Goal: Information Seeking & Learning: Check status

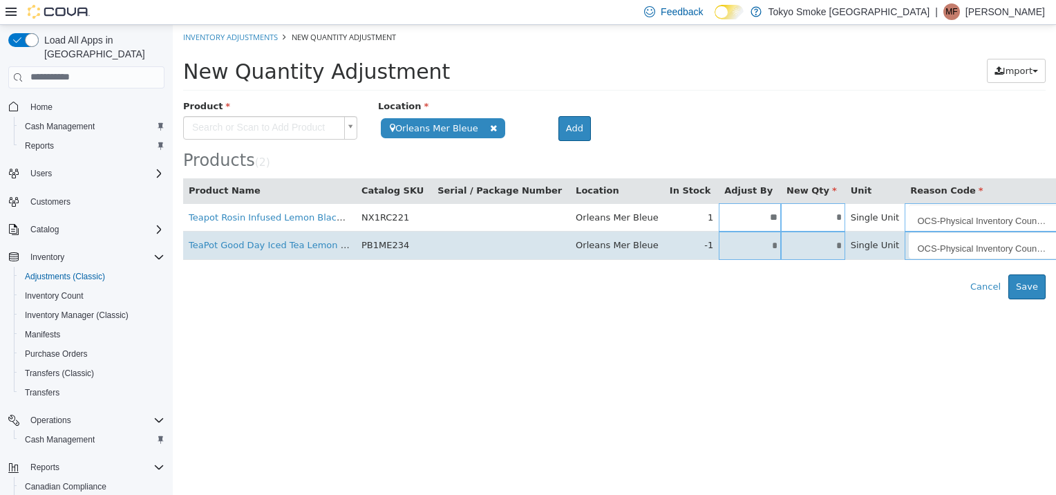
scroll to position [0, 6]
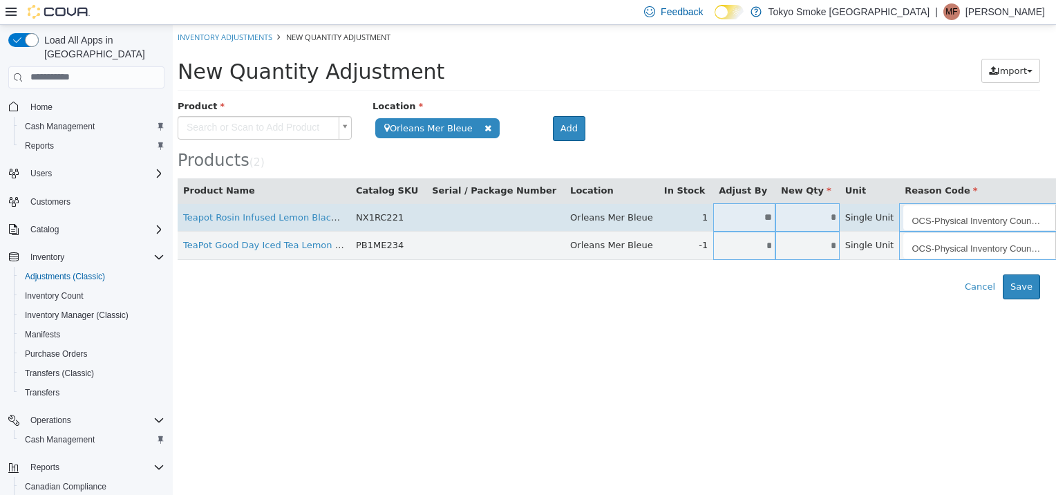
type input "**********"
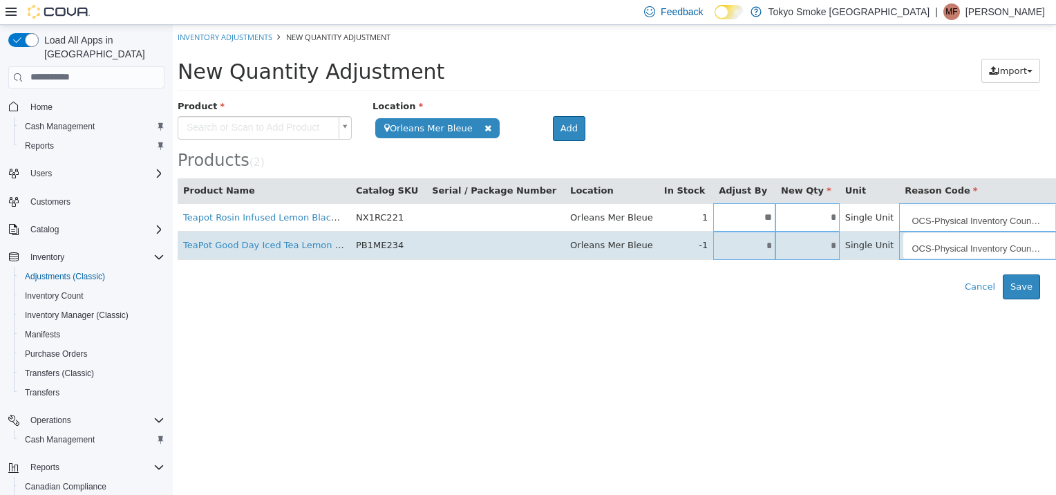
paste input "**********"
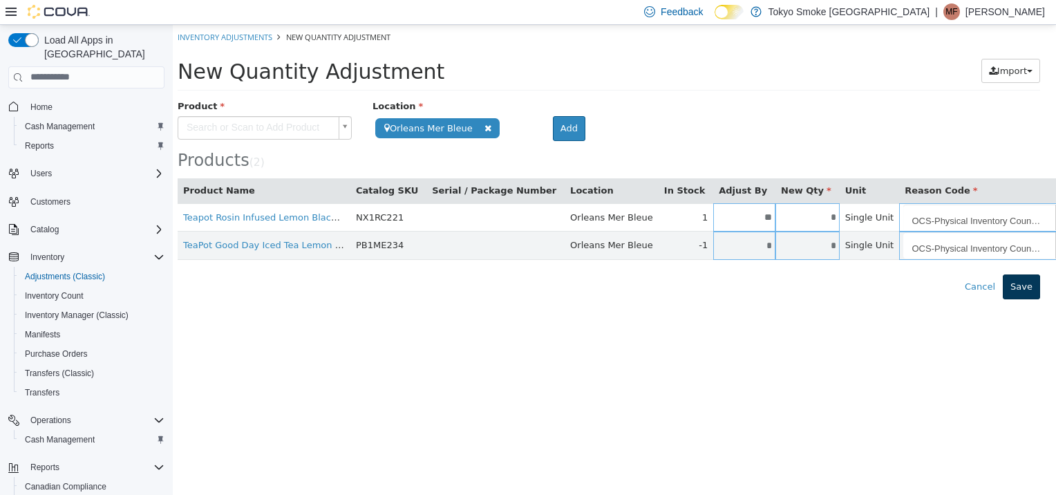
type input "**********"
click at [1027, 293] on button "Save" at bounding box center [1020, 286] width 37 height 25
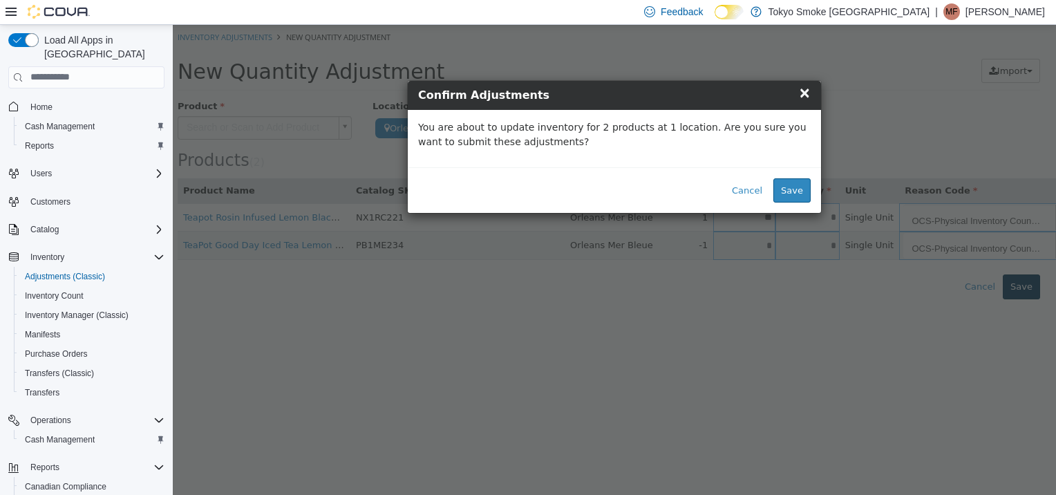
scroll to position [0, 0]
click at [799, 196] on button "Save" at bounding box center [791, 190] width 37 height 25
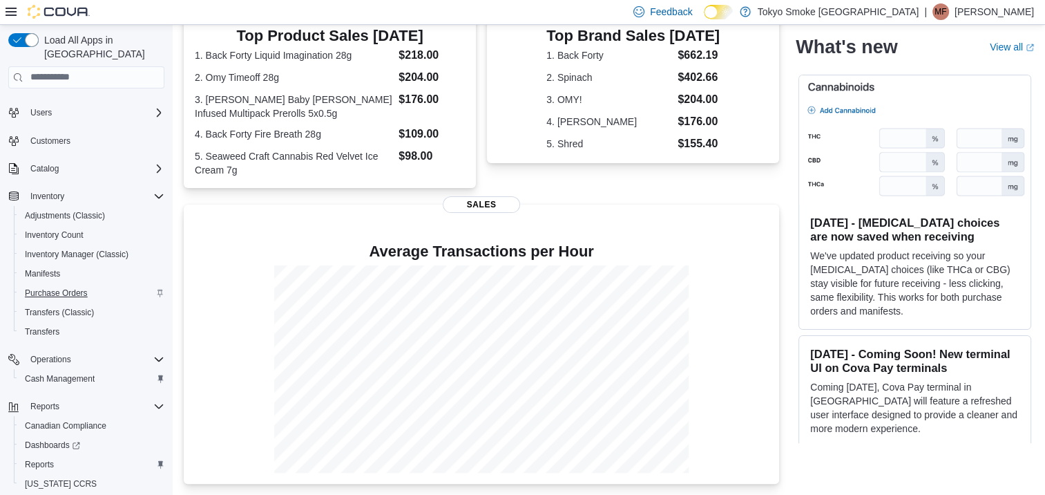
scroll to position [86, 0]
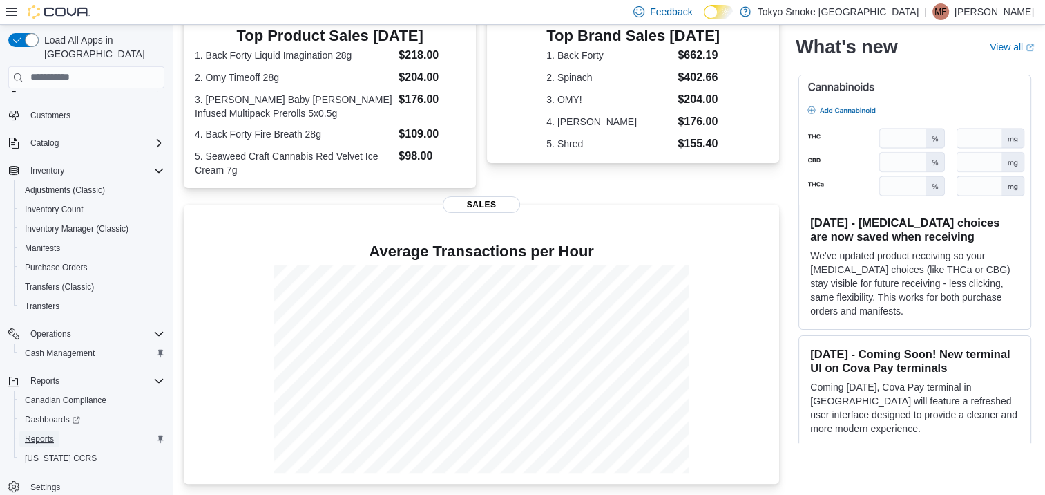
click at [46, 433] on span "Reports" at bounding box center [39, 438] width 29 height 11
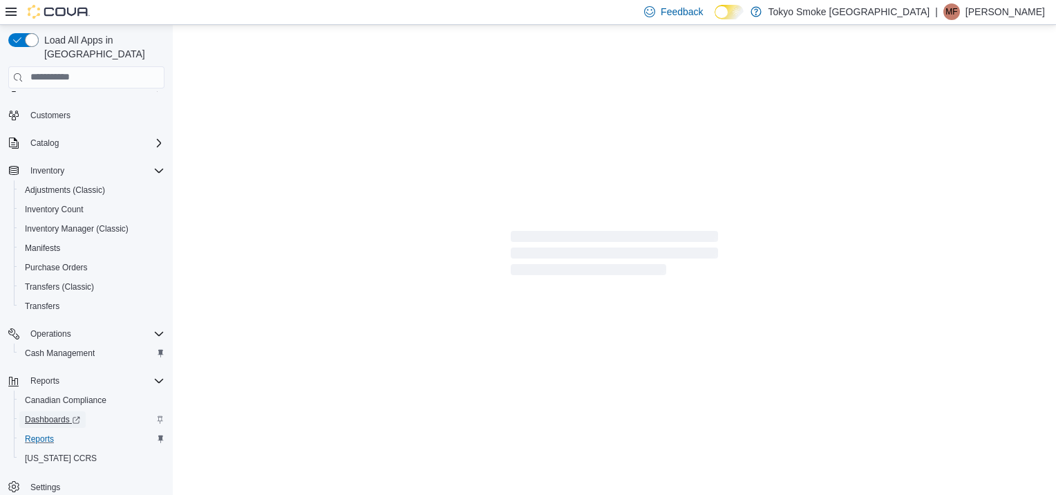
click at [46, 414] on span "Dashboards" at bounding box center [52, 419] width 55 height 11
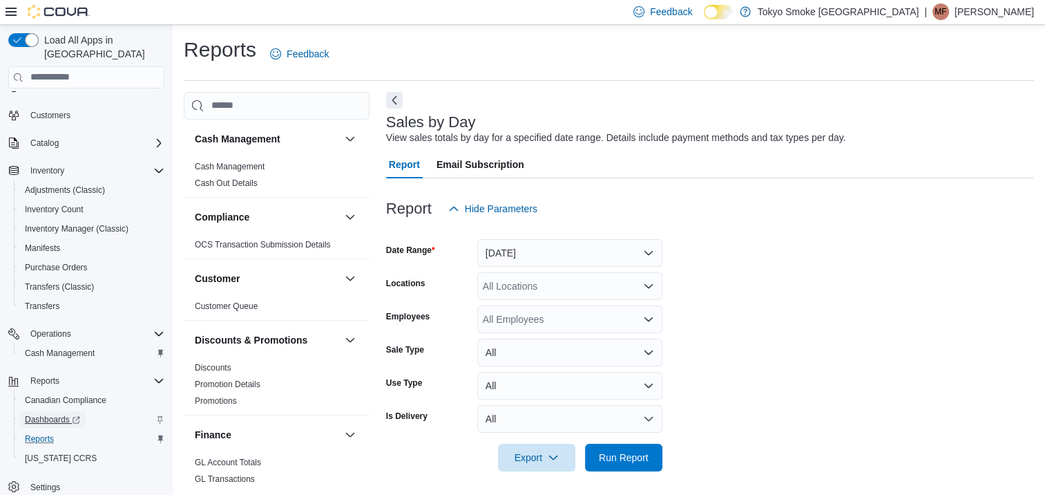
scroll to position [6, 0]
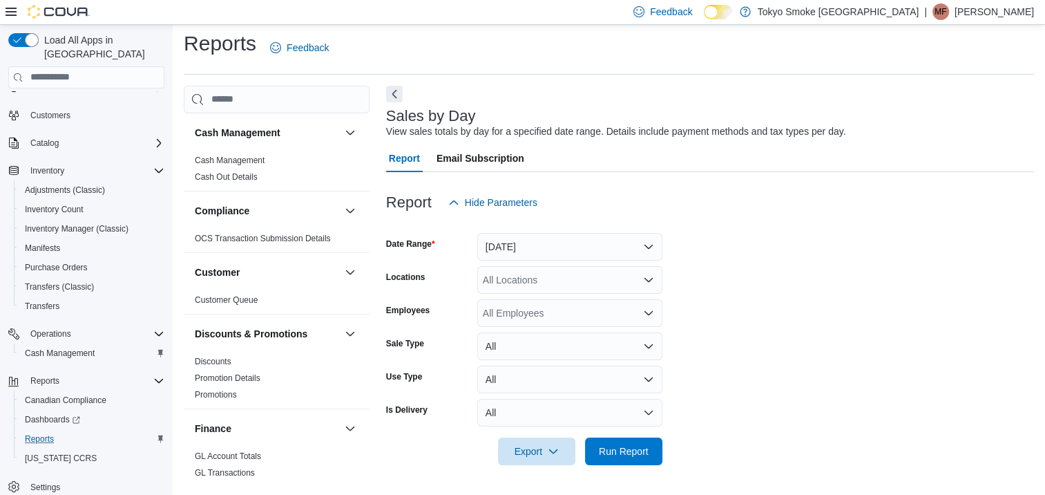
click at [553, 94] on div "Sales by Day View sales totals by day for a specified date range. Details inclu…" at bounding box center [710, 285] width 648 height 399
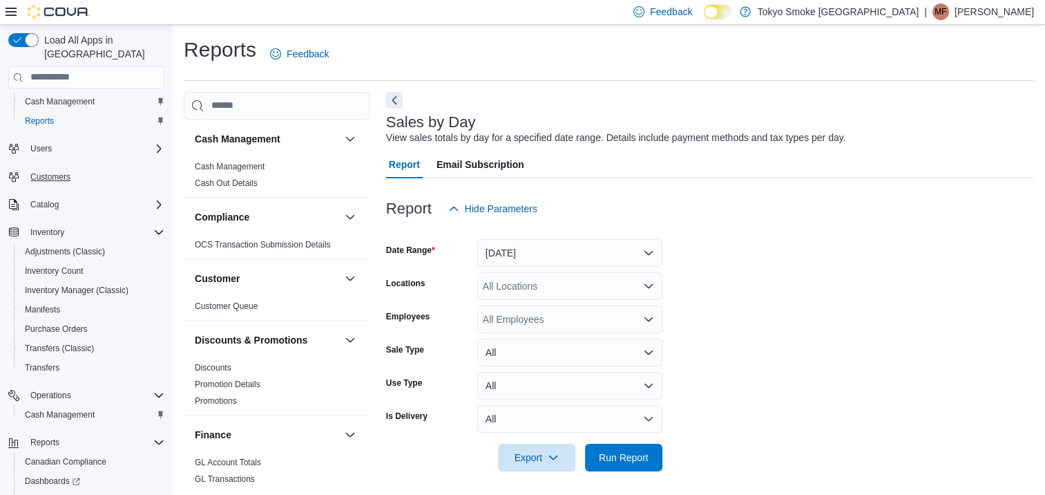
scroll to position [0, 0]
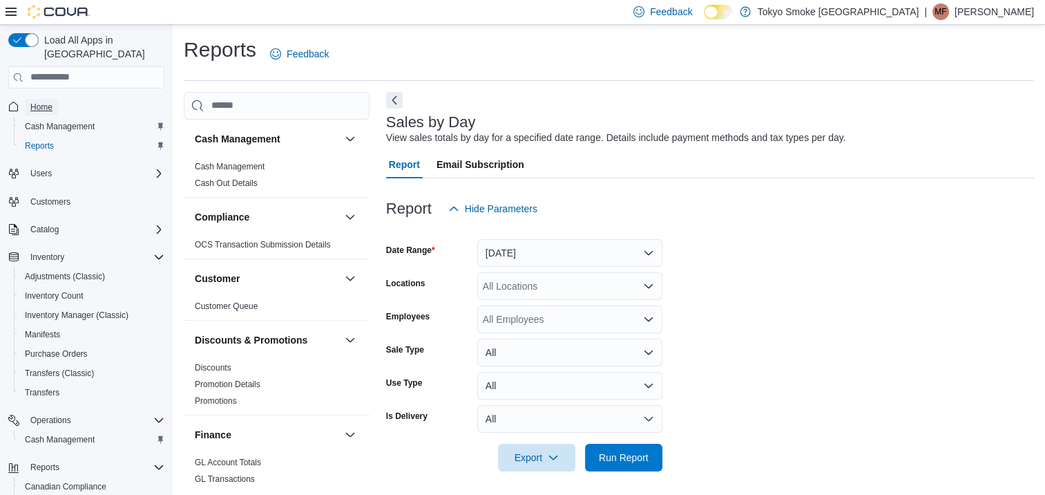
click at [44, 102] on span "Home" at bounding box center [41, 107] width 22 height 11
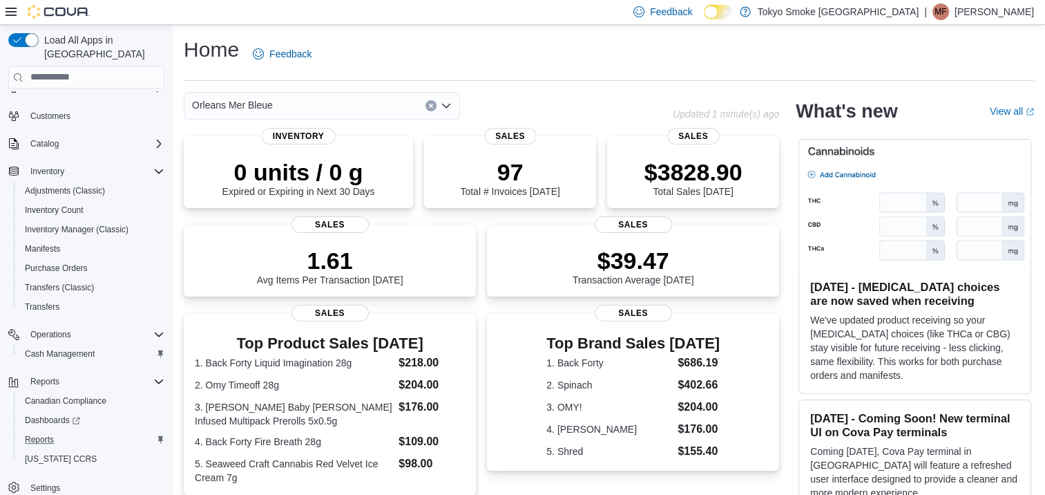
scroll to position [86, 0]
click at [31, 430] on span "Reports" at bounding box center [39, 438] width 29 height 17
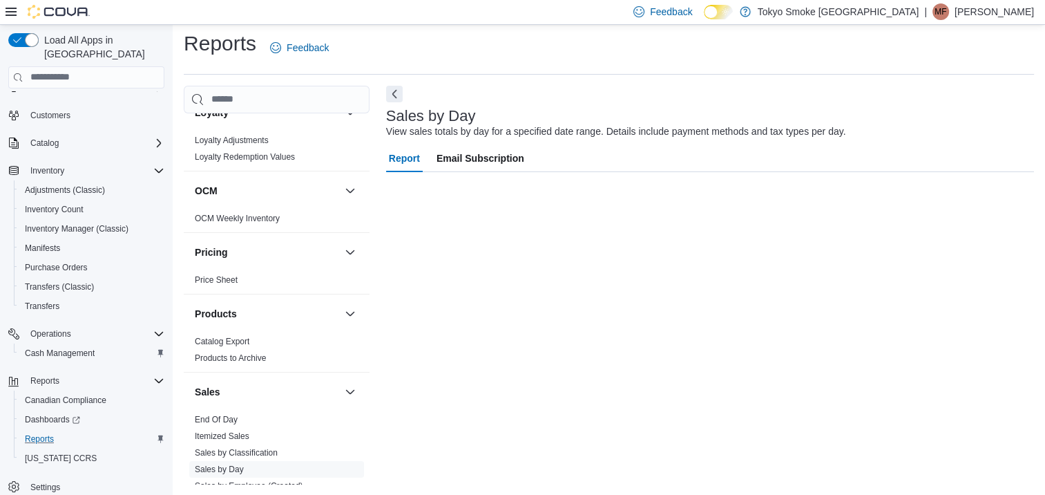
scroll to position [829, 0]
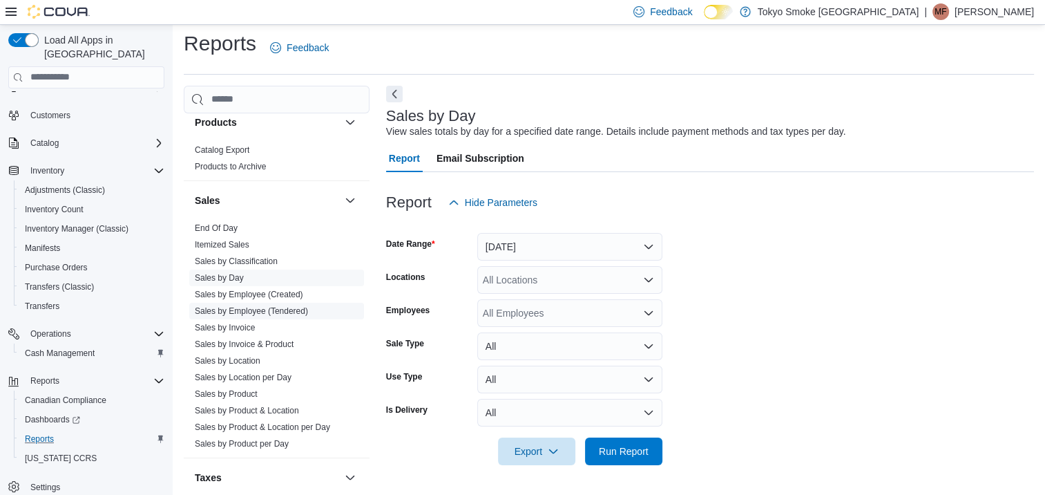
click at [245, 306] on link "Sales by Employee (Tendered)" at bounding box center [251, 311] width 113 height 10
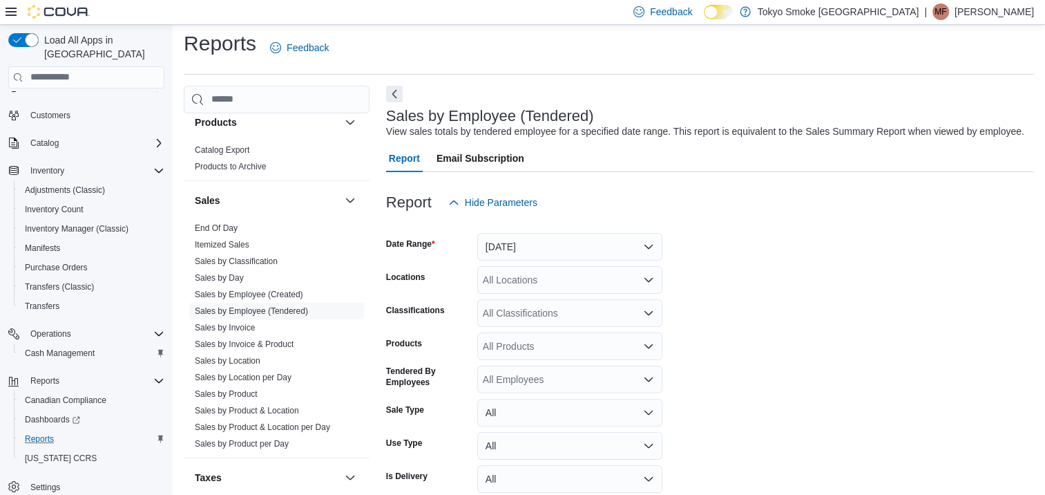
scroll to position [32, 0]
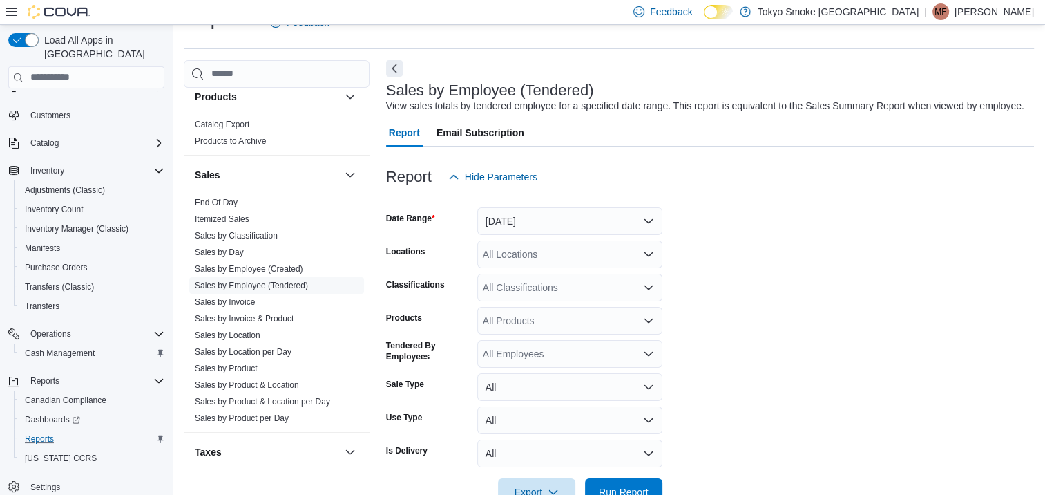
click at [577, 244] on div "All Locations" at bounding box center [569, 254] width 185 height 28
type input "***"
click at [558, 271] on span "Orleans Mer Bleue" at bounding box center [554, 278] width 81 height 14
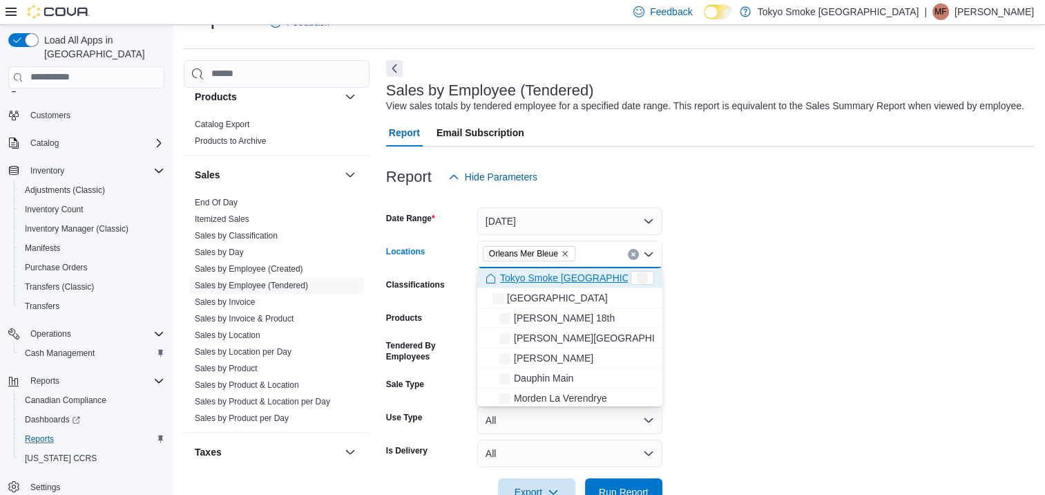
click at [763, 225] on form "Date Range [DATE] Locations [GEOGRAPHIC_DATA] [GEOGRAPHIC_DATA] Bleue Combo box…" at bounding box center [710, 348] width 648 height 315
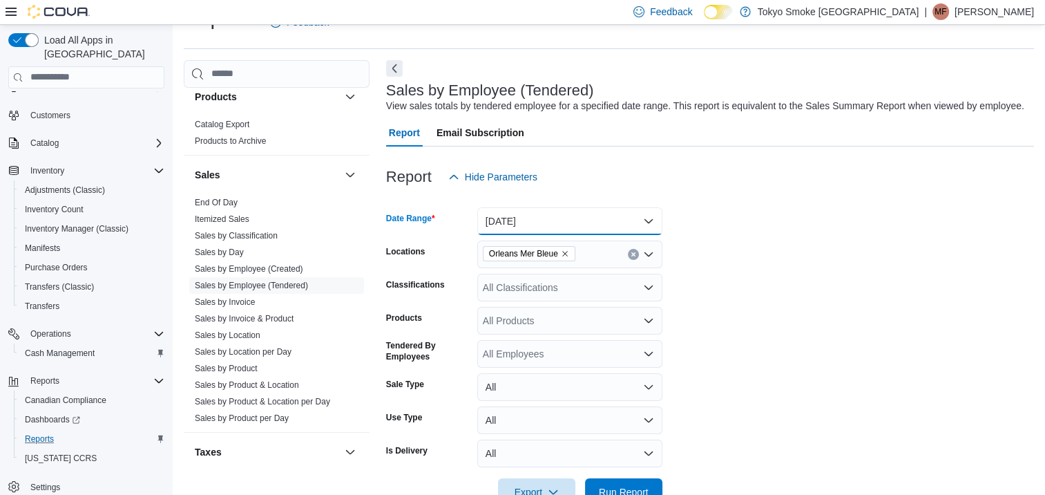
click at [554, 220] on button "[DATE]" at bounding box center [569, 221] width 185 height 28
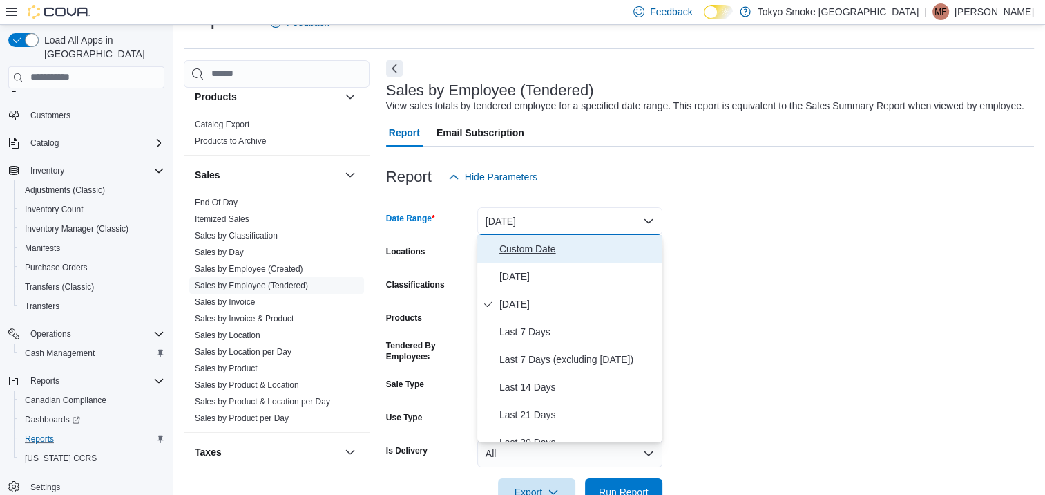
click at [533, 247] on span "Custom Date" at bounding box center [578, 248] width 158 height 17
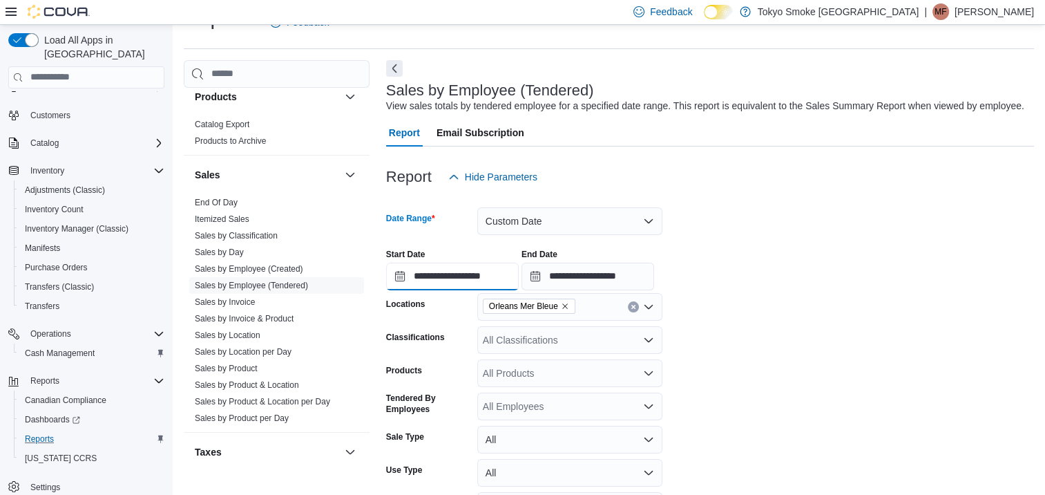
click at [439, 269] on input "**********" at bounding box center [452, 277] width 133 height 28
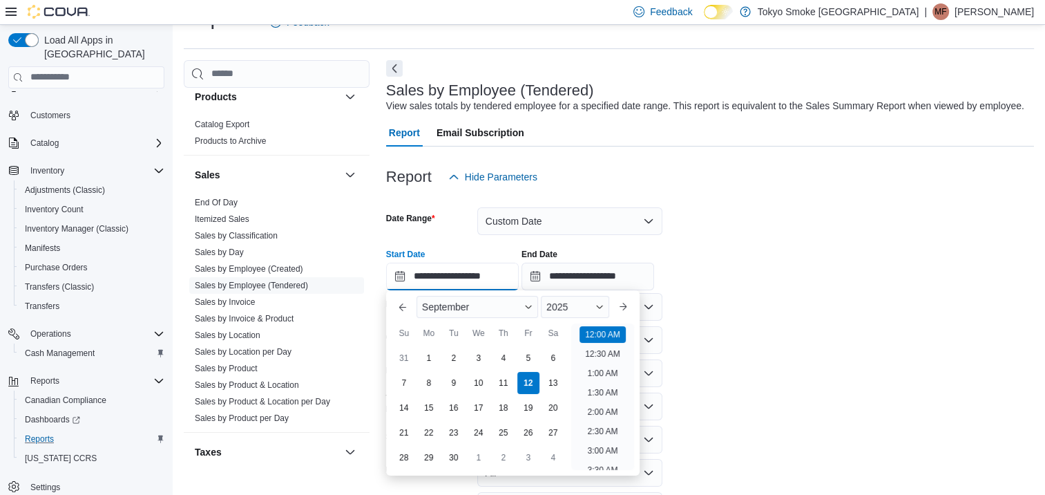
scroll to position [43, 0]
click at [570, 315] on div "2025" at bounding box center [575, 307] width 68 height 22
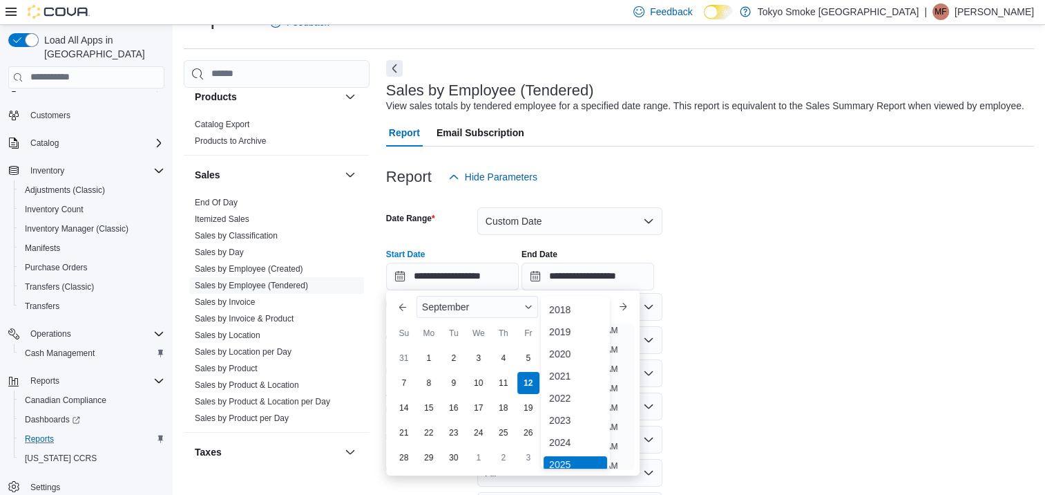
scroll to position [4, 0]
click at [559, 394] on div "2022" at bounding box center [576, 393] width 64 height 17
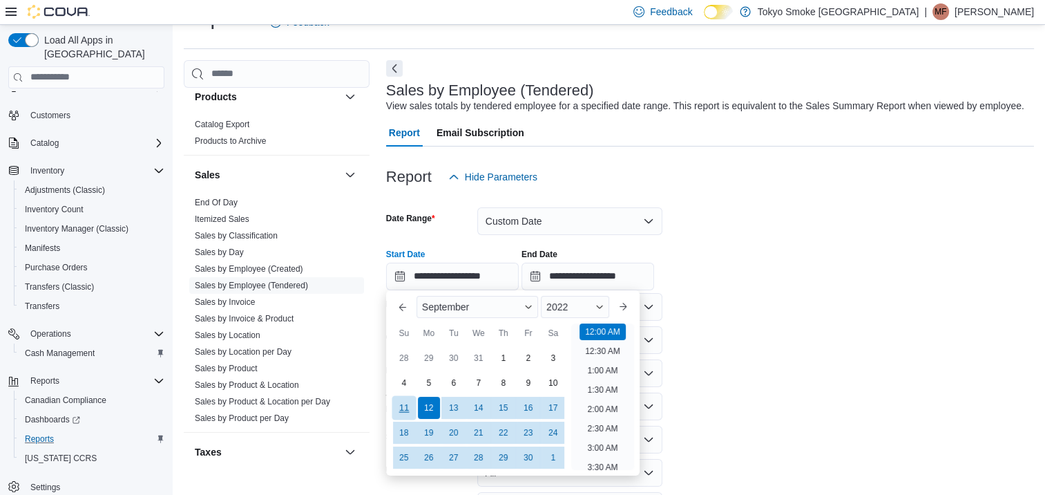
click at [407, 404] on div "11" at bounding box center [404, 407] width 24 height 24
type input "**********"
click at [746, 304] on form "**********" at bounding box center [710, 375] width 648 height 368
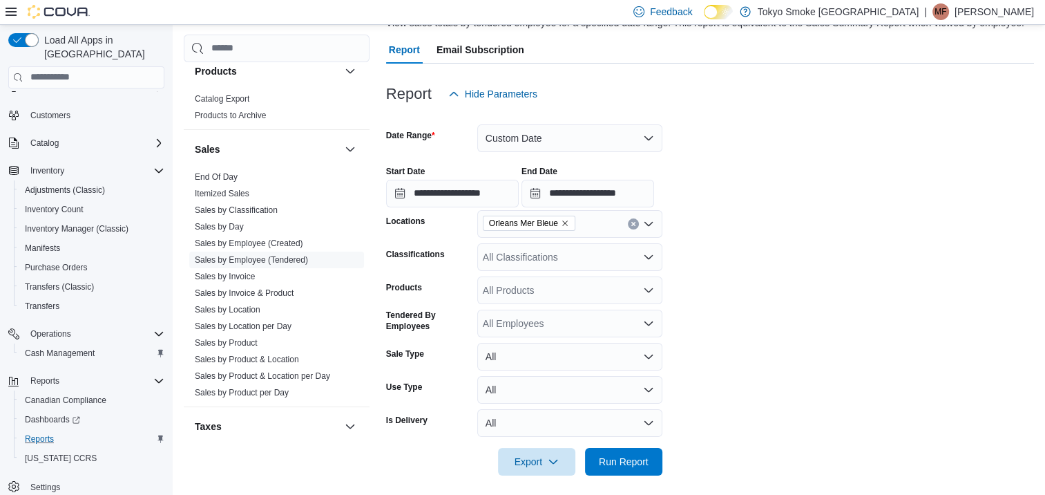
scroll to position [122, 0]
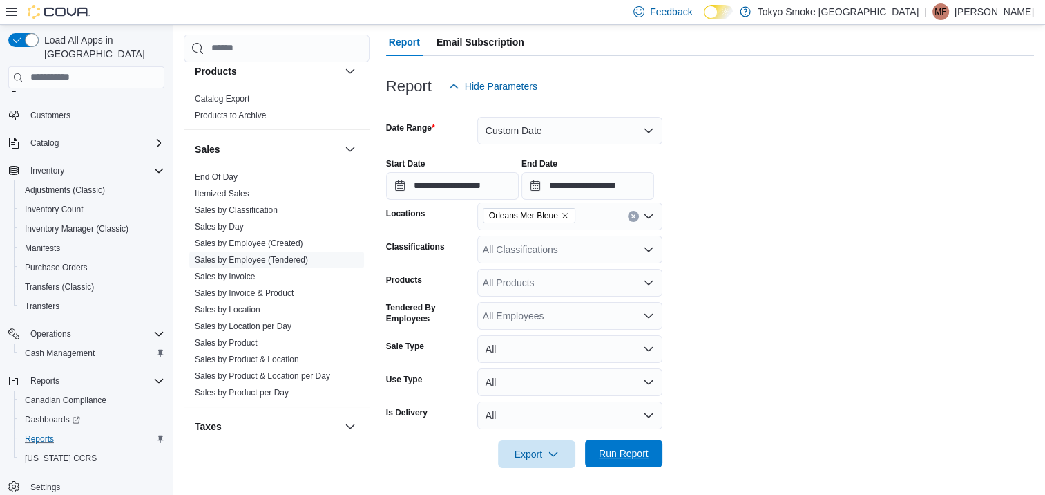
click at [620, 451] on span "Run Report" at bounding box center [624, 453] width 50 height 14
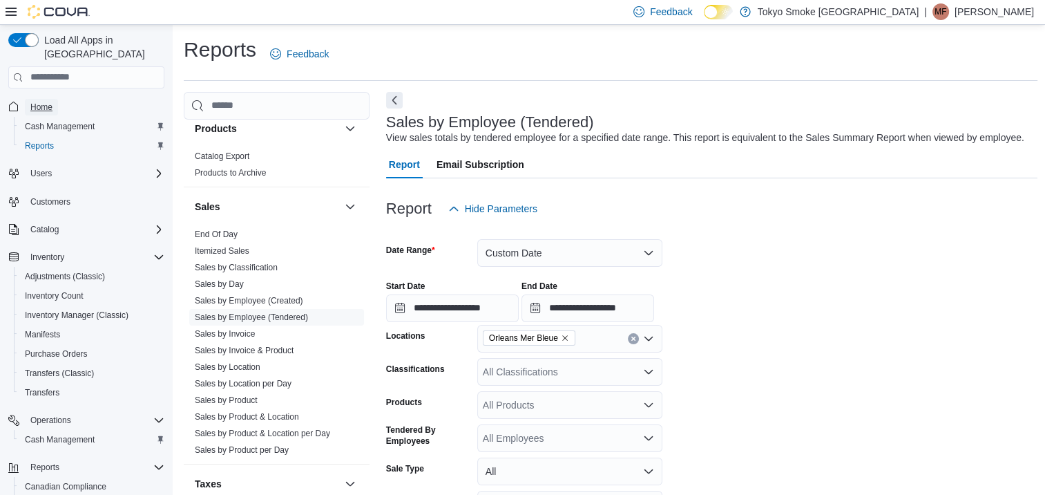
click at [50, 99] on span "Home" at bounding box center [41, 107] width 22 height 17
